Goal: Task Accomplishment & Management: Manage account settings

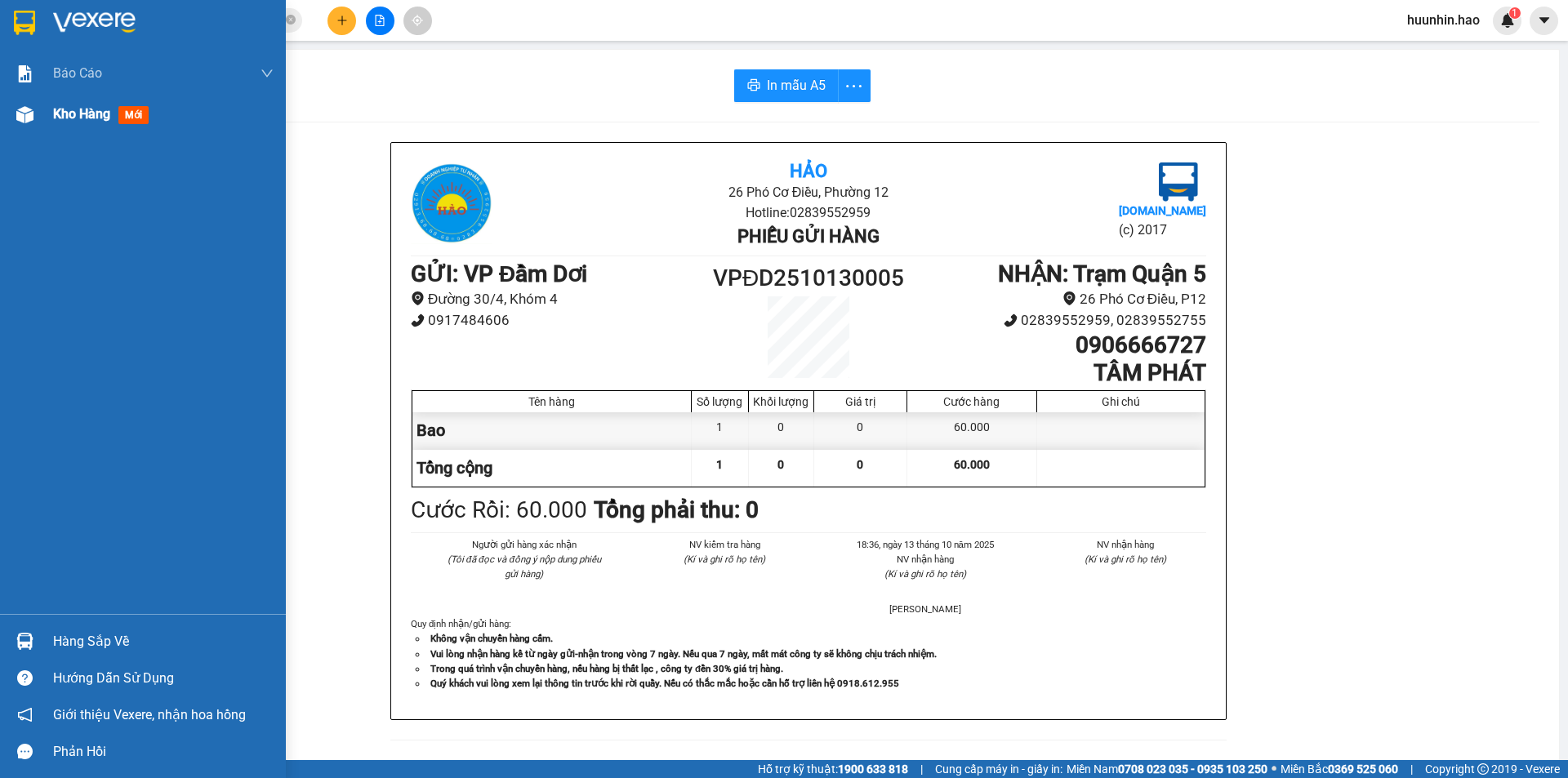
click at [103, 124] on div "Kho hàng mới" at bounding box center [104, 113] width 102 height 20
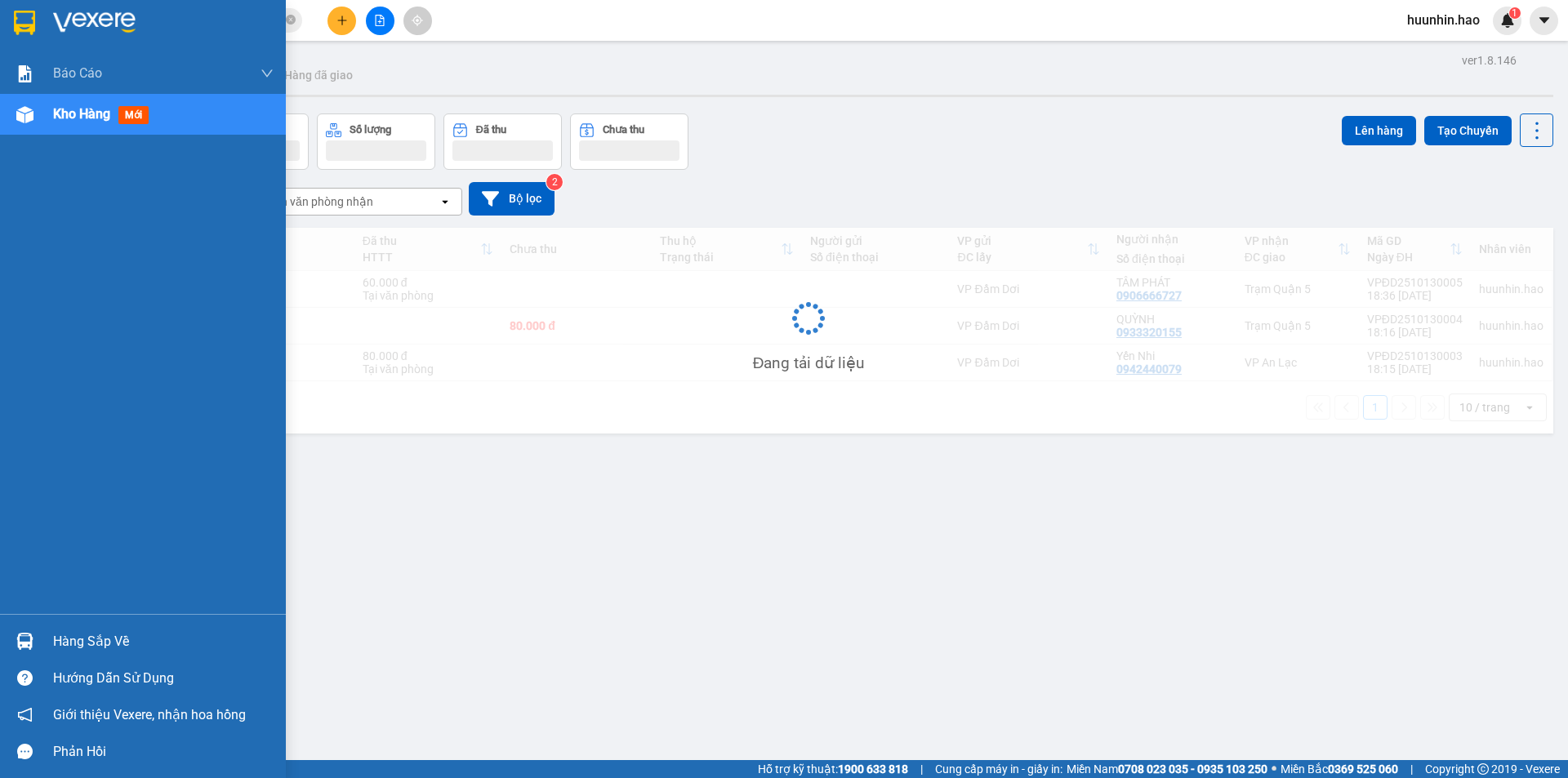
click at [101, 123] on div "Kho hàng mới" at bounding box center [104, 113] width 102 height 20
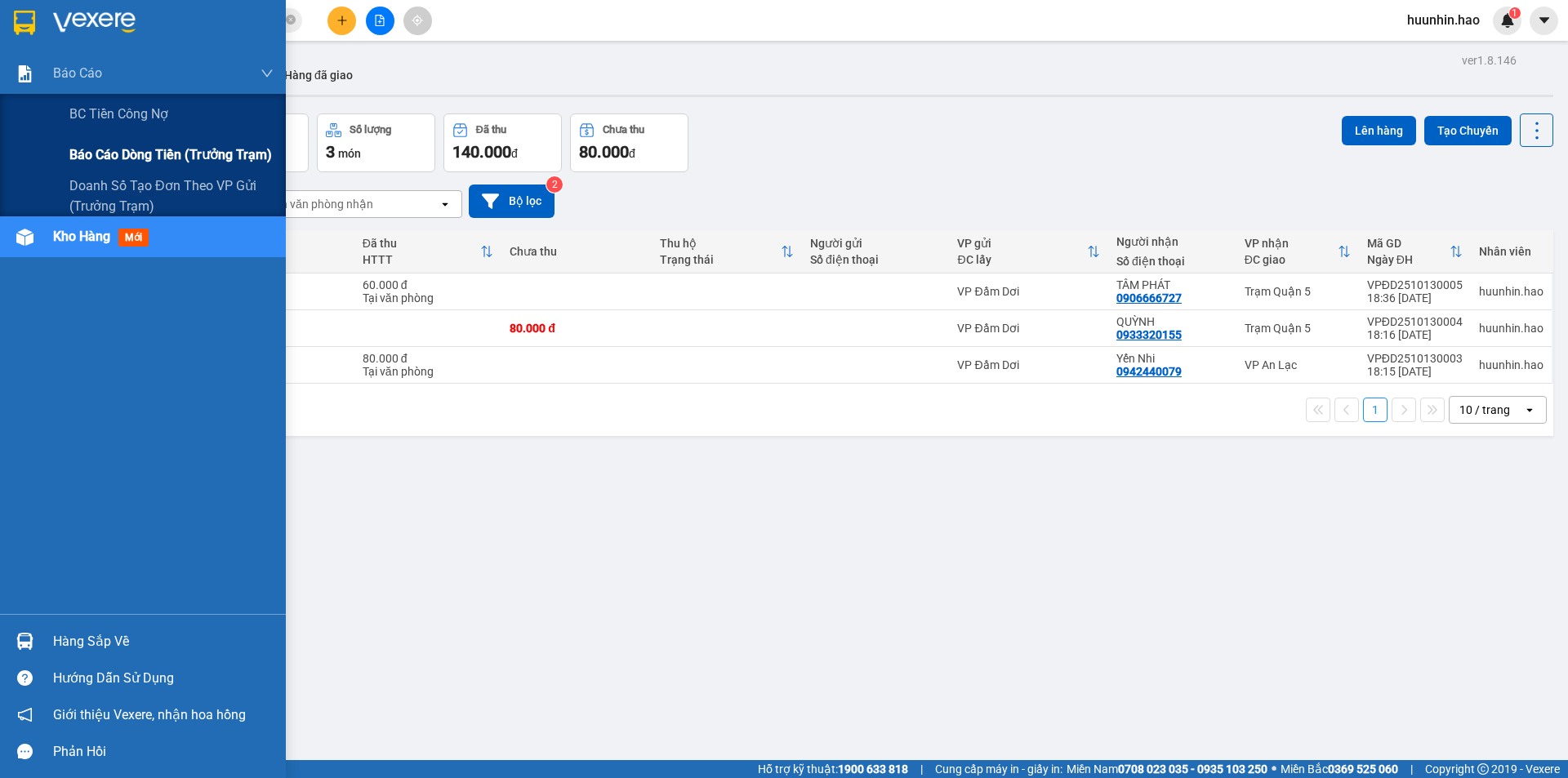
click at [122, 148] on span "Báo cáo dòng tiền (trưởng trạm)" at bounding box center [171, 154] width 203 height 20
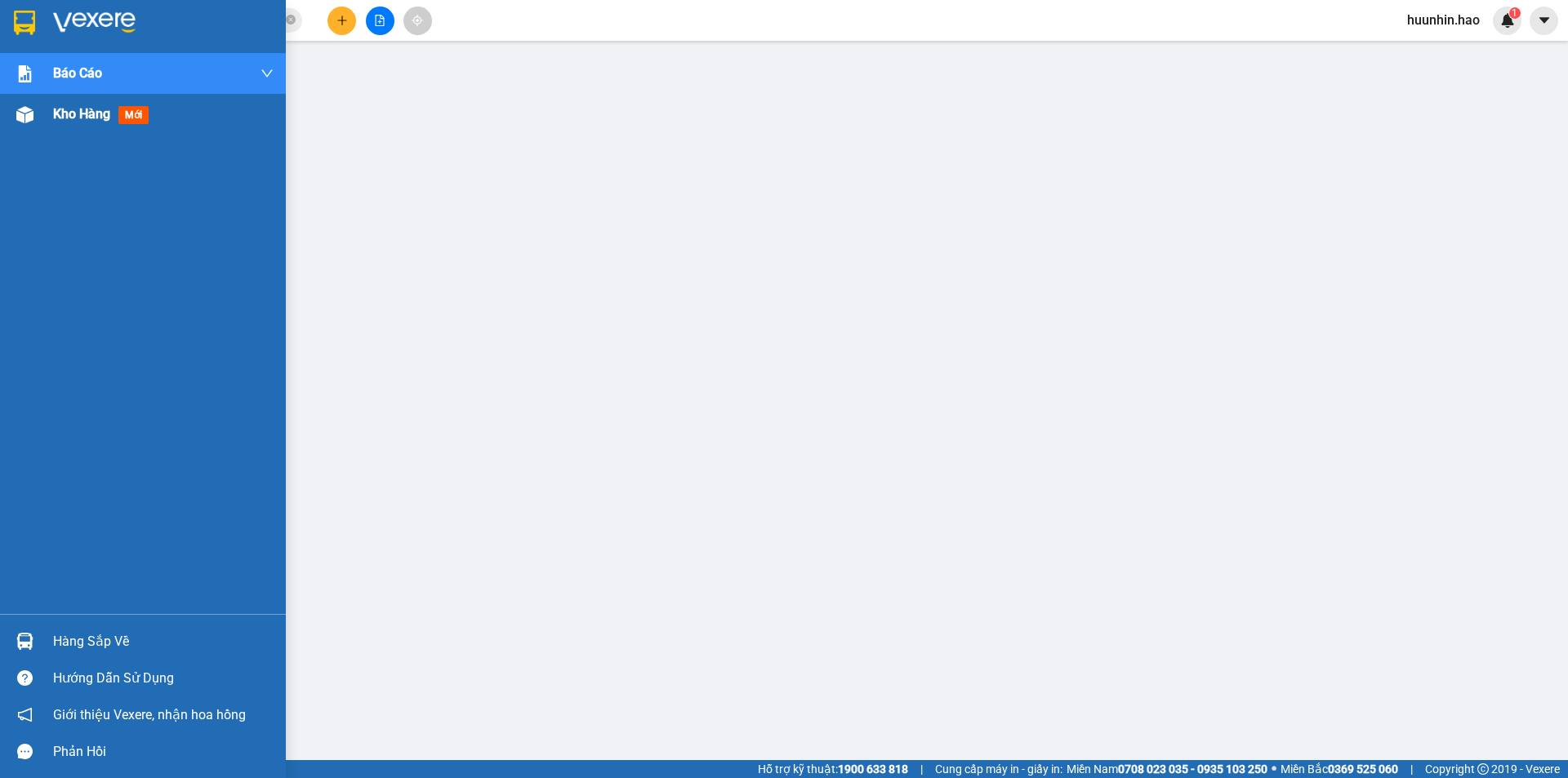
click at [44, 121] on div "Kho hàng mới" at bounding box center [143, 114] width 286 height 41
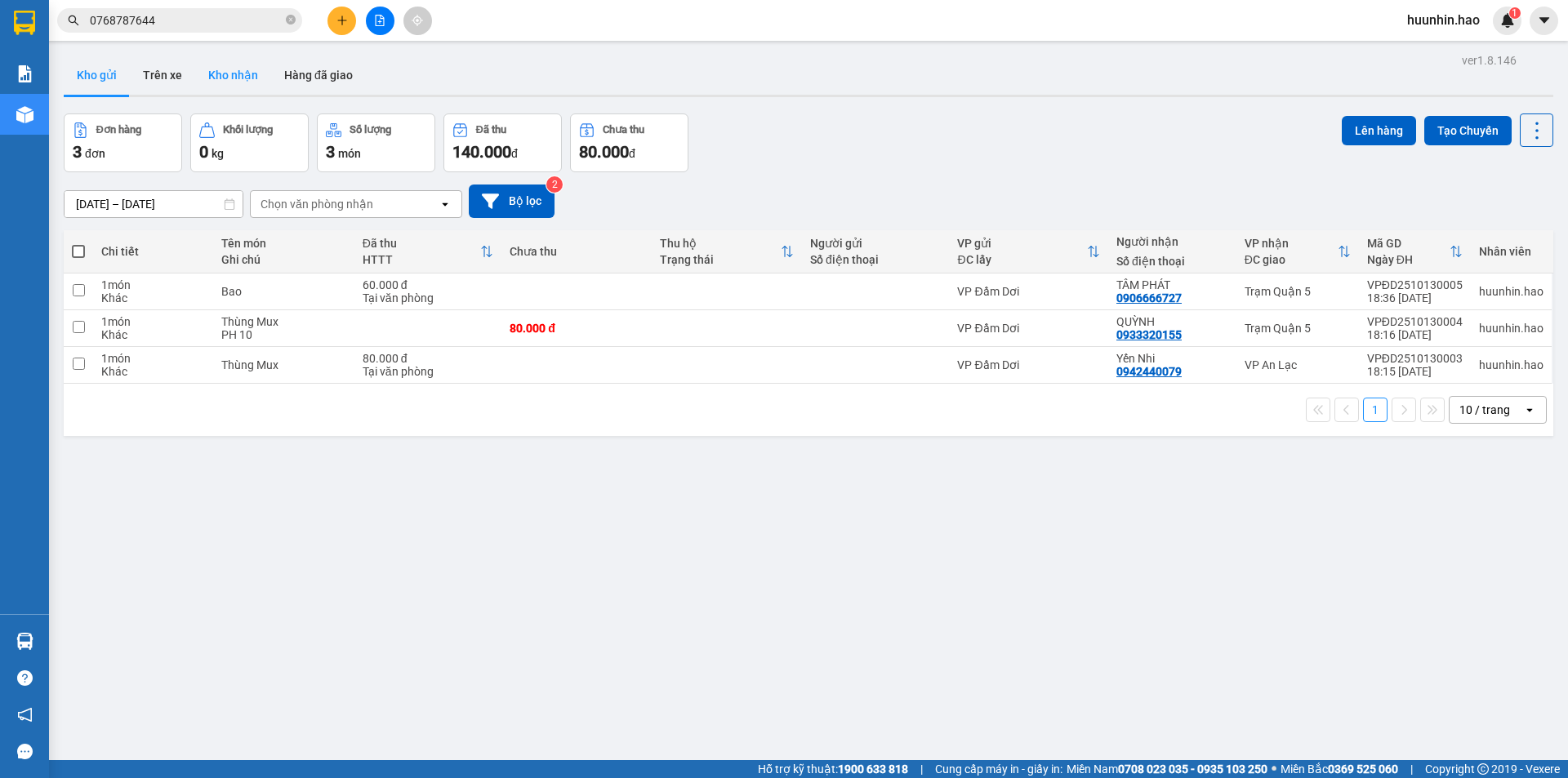
click at [235, 82] on button "Kho nhận" at bounding box center [233, 75] width 76 height 40
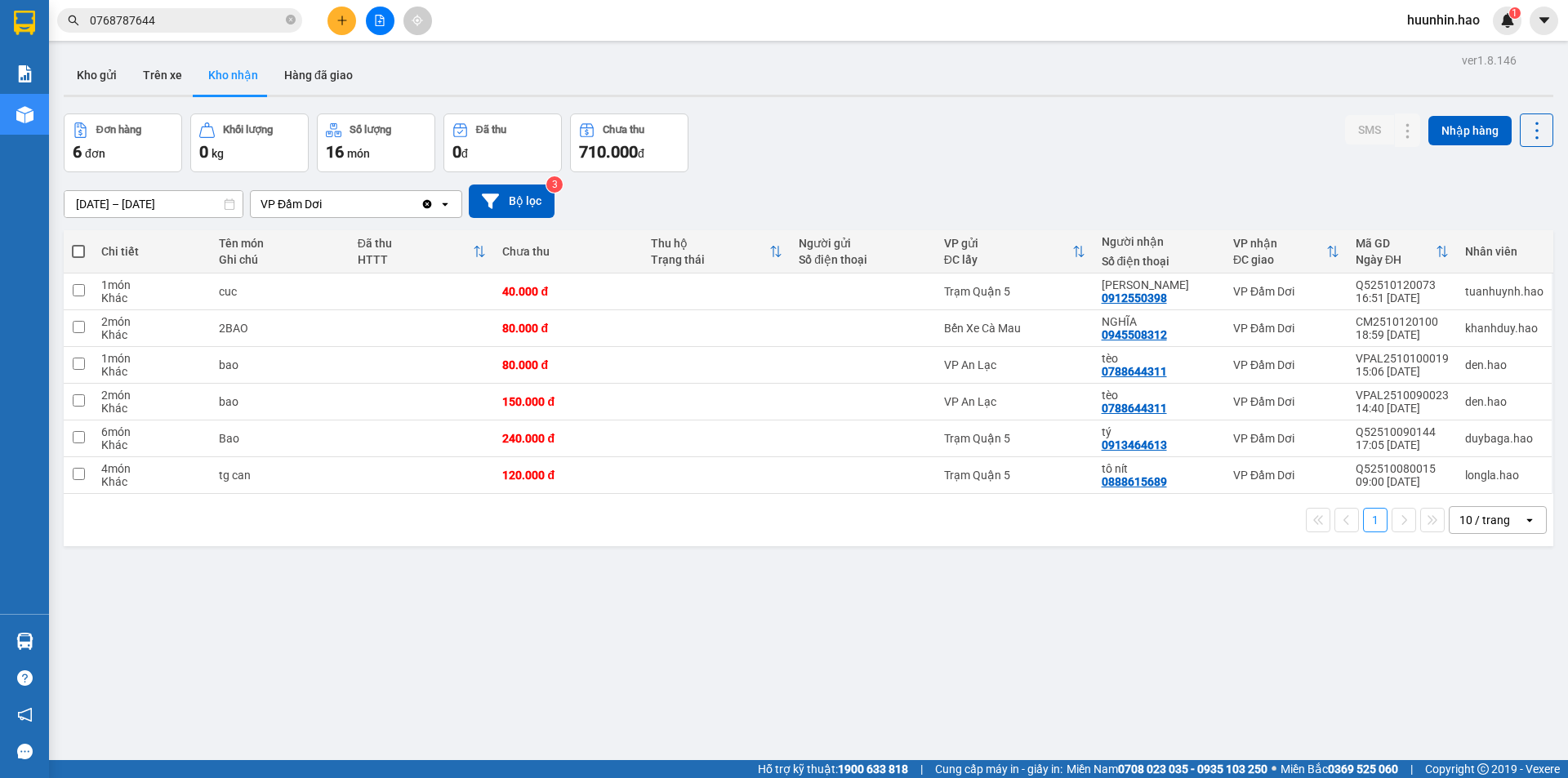
click at [1469, 524] on div "10 / trang" at bounding box center [1484, 520] width 50 height 16
drag, startPoint x: 1474, startPoint y: 712, endPoint x: 1382, endPoint y: 633, distance: 121.3
click at [1474, 711] on span "100 / trang" at bounding box center [1478, 709] width 59 height 16
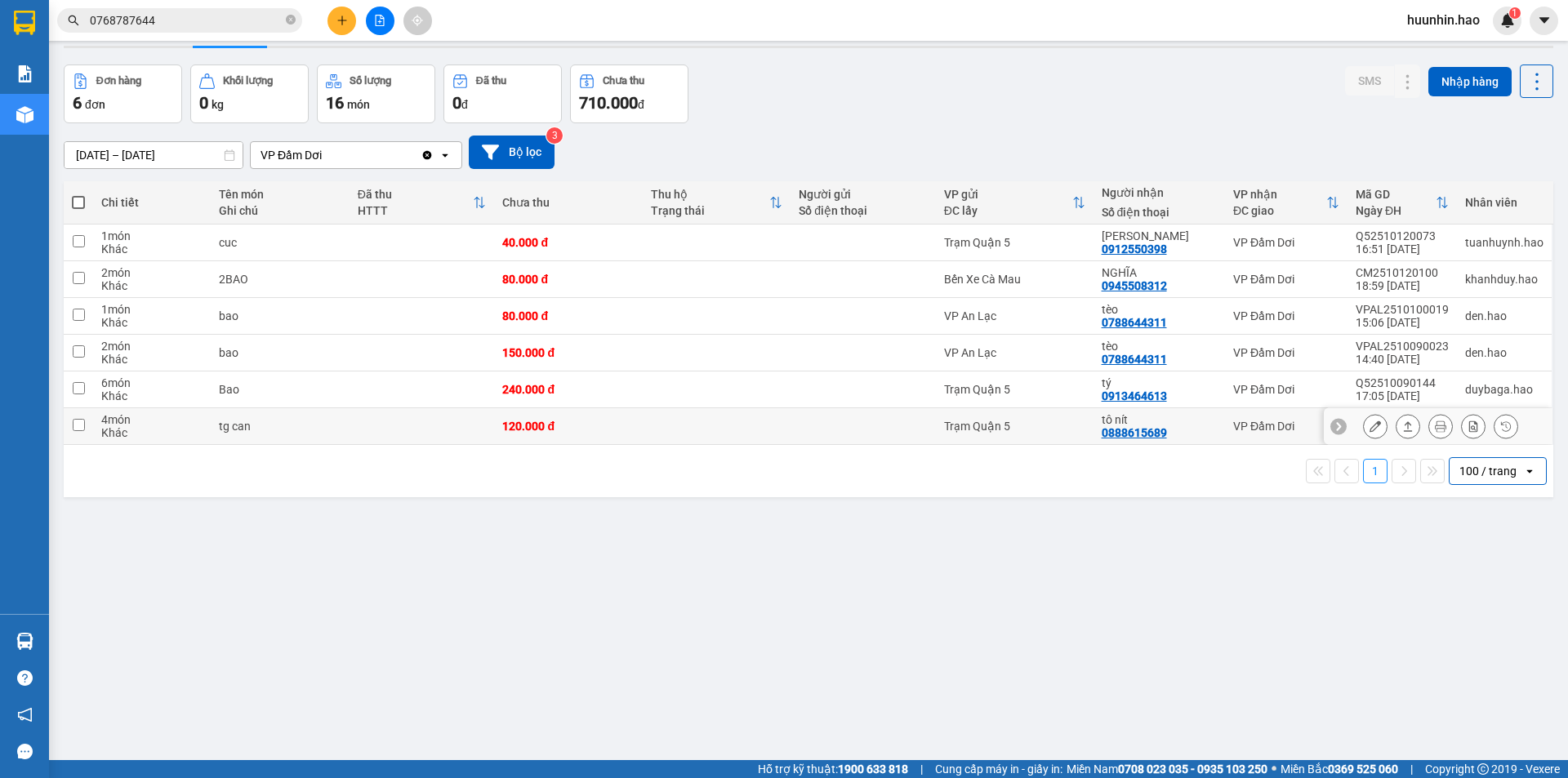
scroll to position [75, 0]
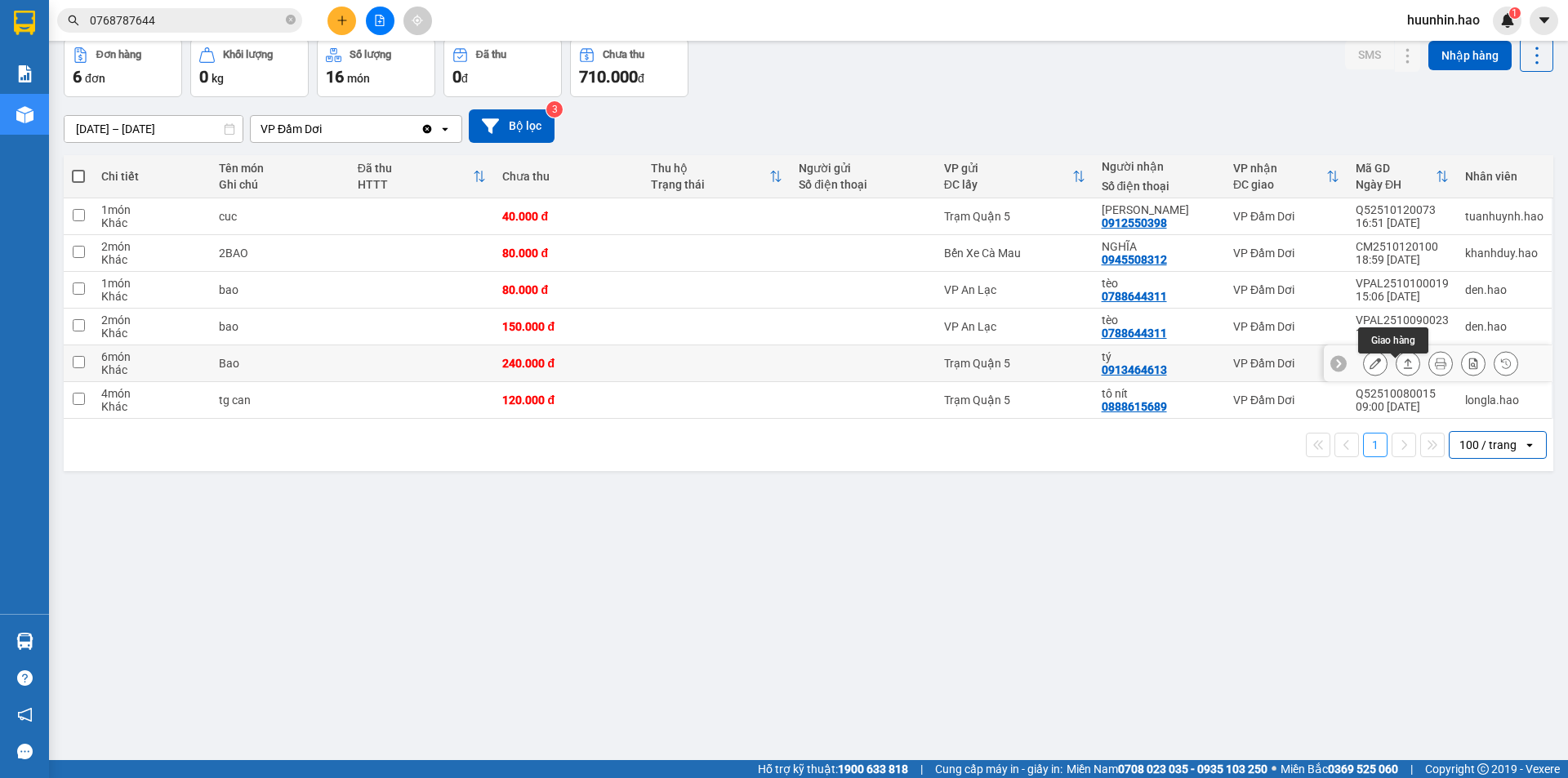
click at [1404, 368] on icon at bounding box center [1408, 364] width 9 height 10
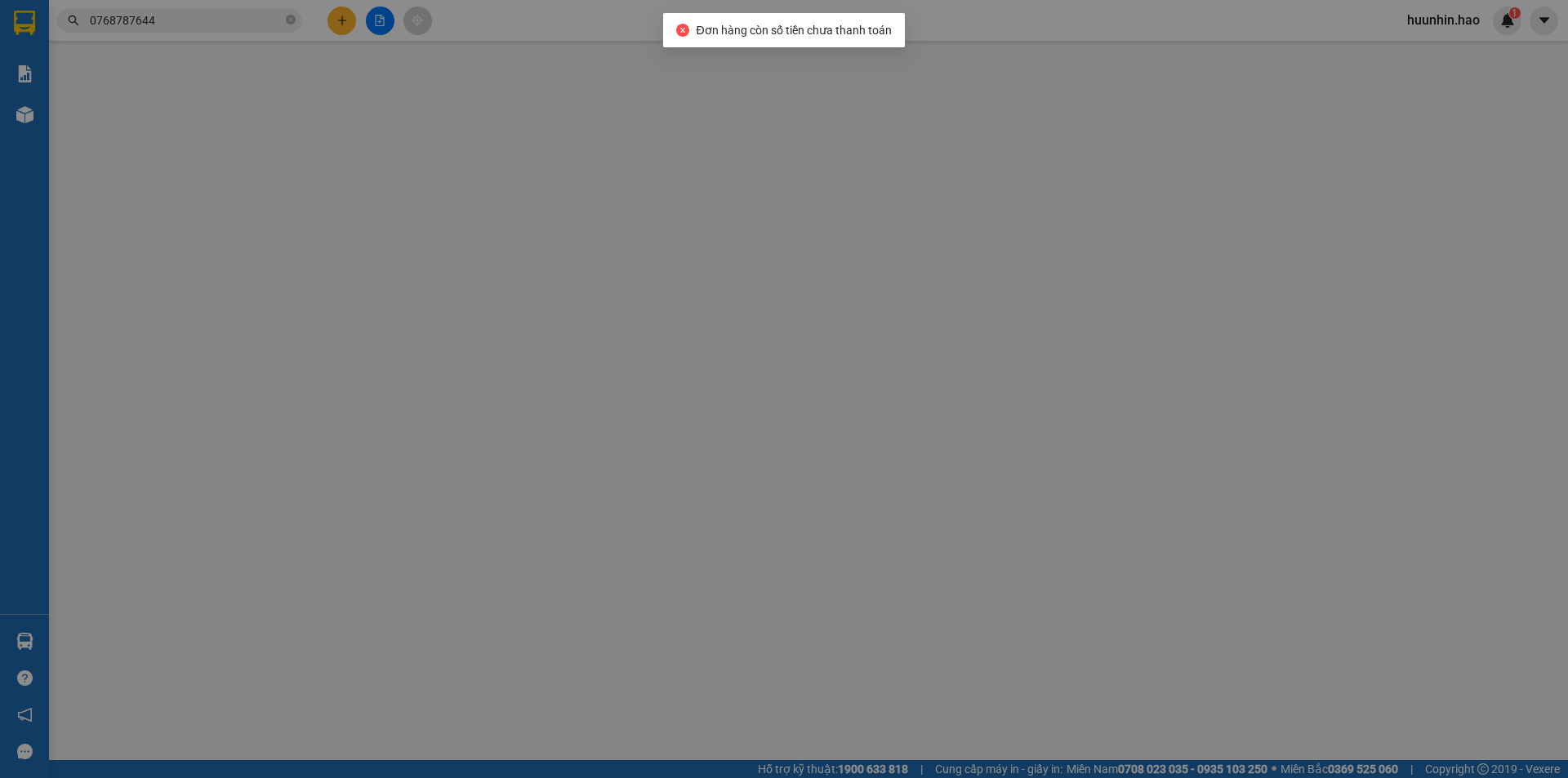
type input "0913464613"
type input "tý"
type input "240.000"
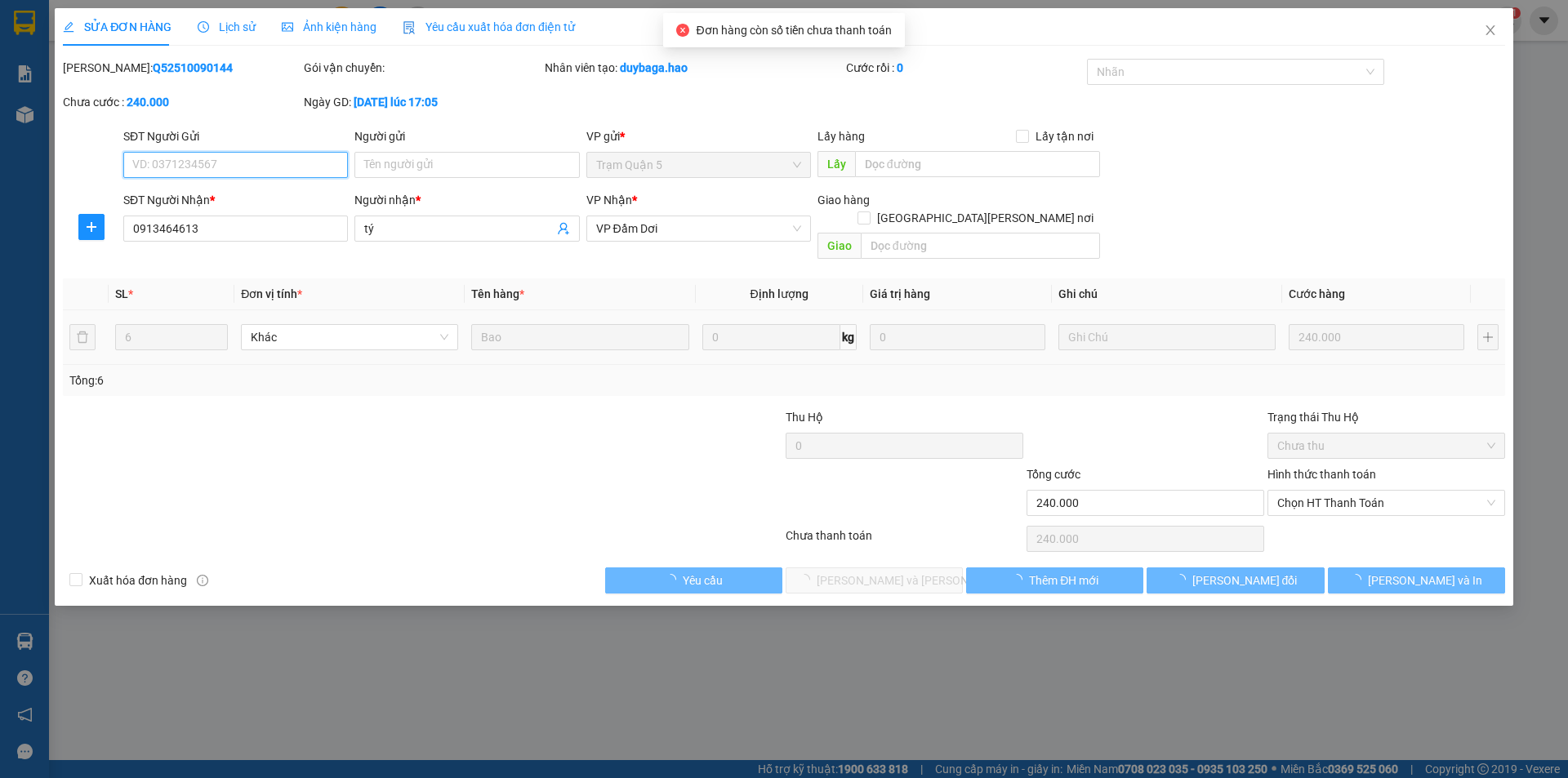
click at [1333, 491] on span "Chọn HT Thanh Toán" at bounding box center [1387, 503] width 218 height 24
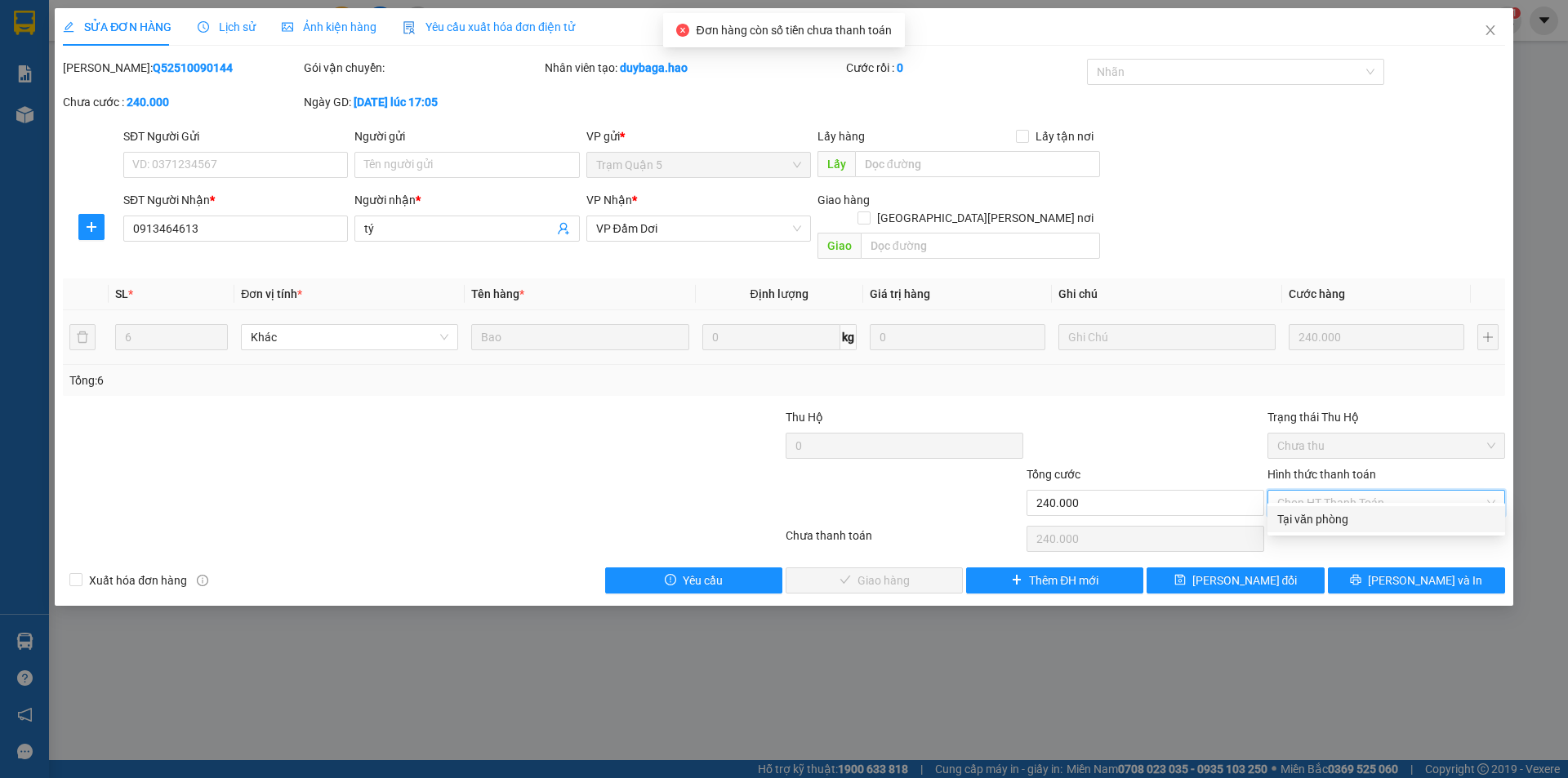
click at [1330, 514] on div "Tại văn phòng" at bounding box center [1387, 519] width 218 height 18
type input "0"
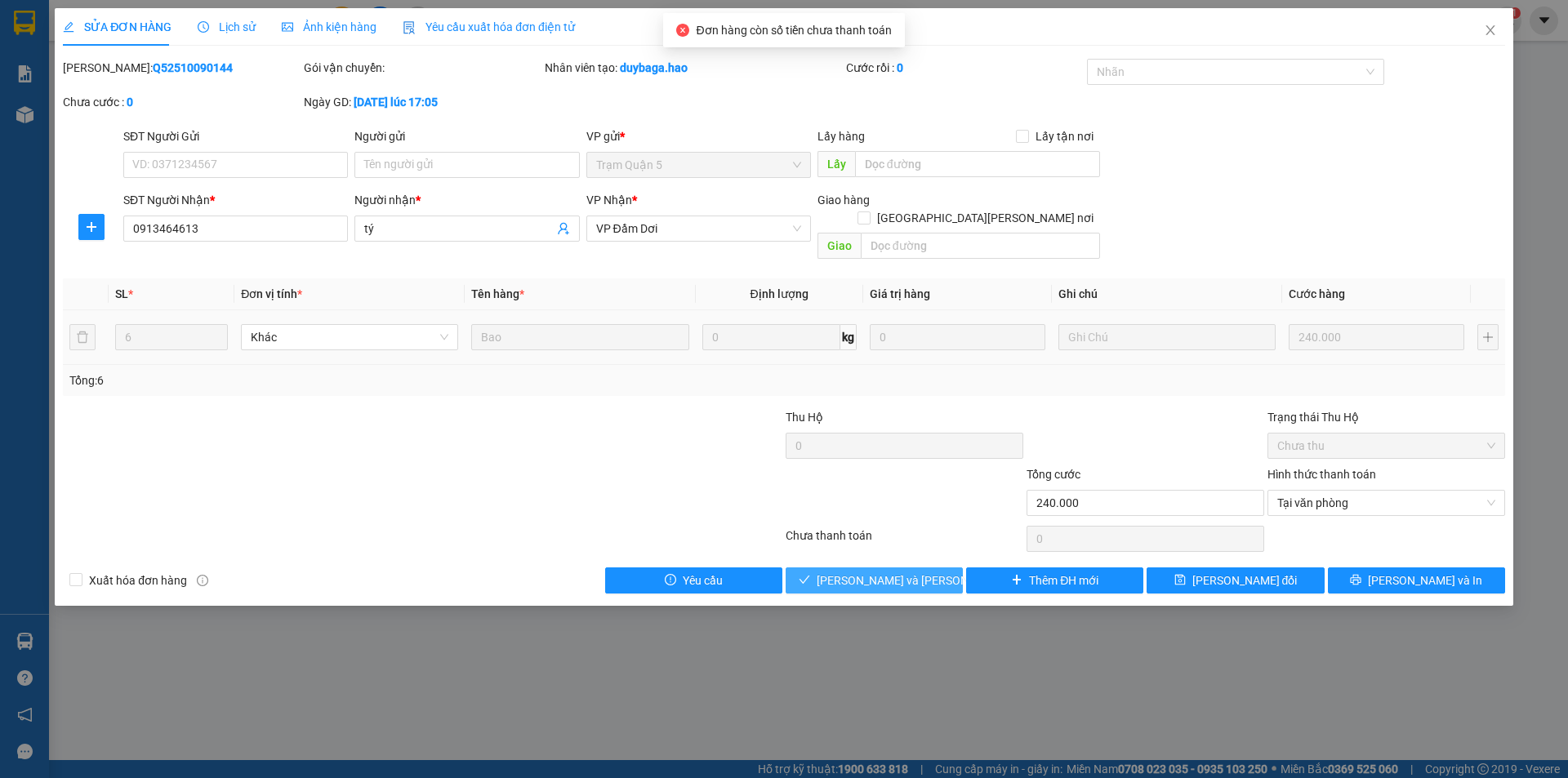
click at [848, 571] on span "[PERSON_NAME] và [PERSON_NAME] hàng" at bounding box center [926, 580] width 220 height 18
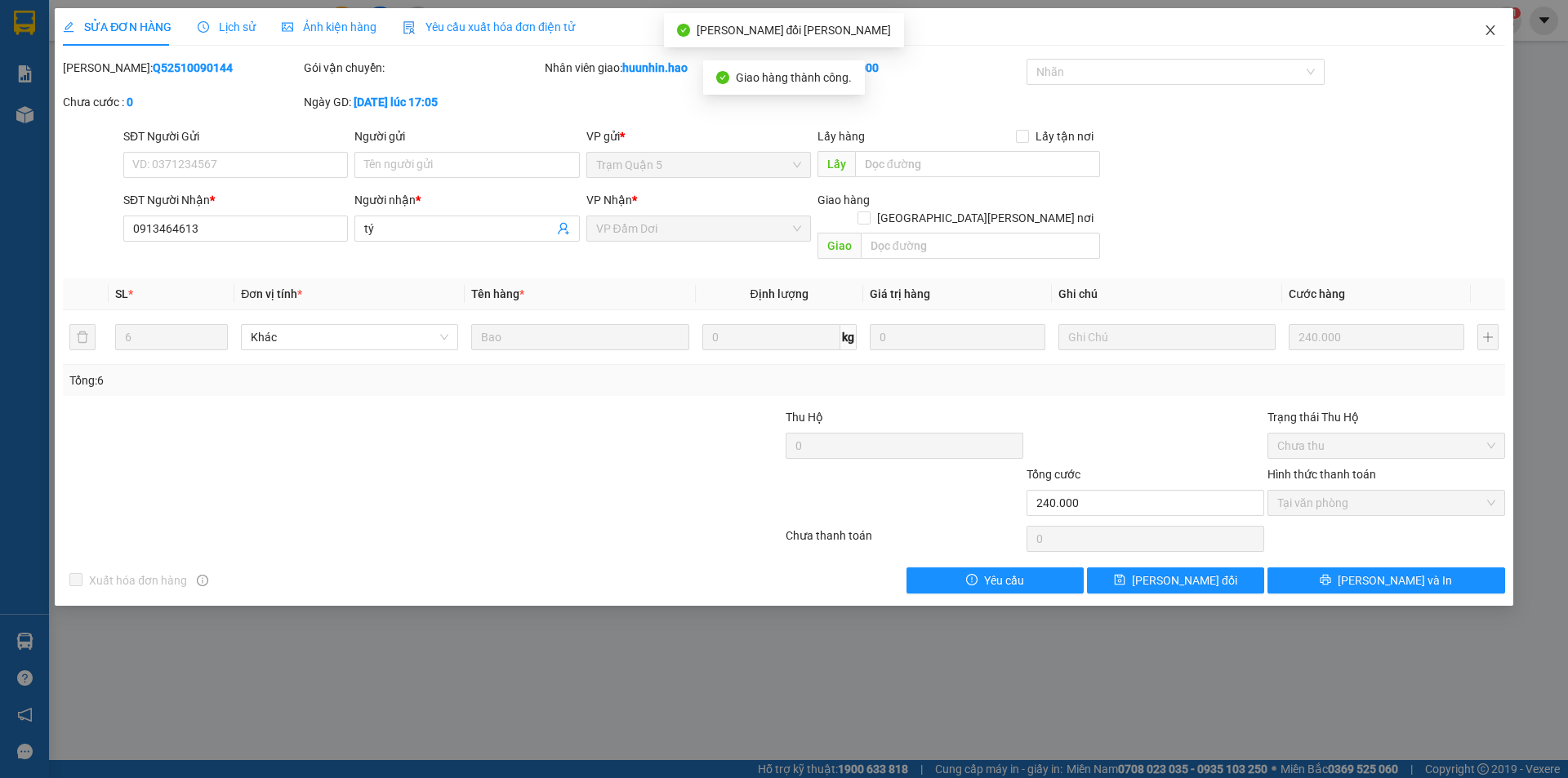
click at [1485, 32] on icon "close" at bounding box center [1491, 31] width 14 height 14
